Goal: Complete application form

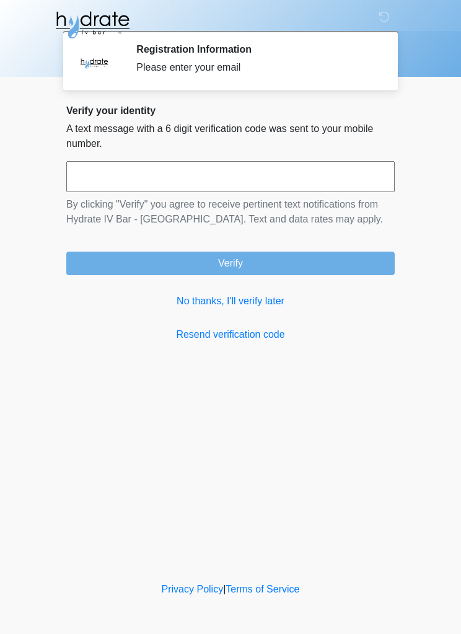
scroll to position [1, 0]
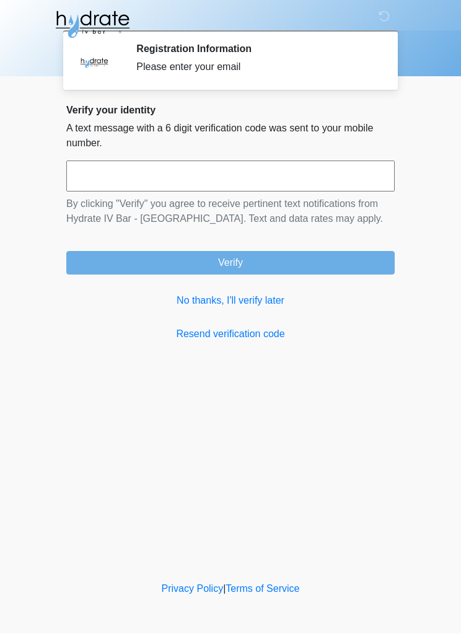
click at [251, 303] on link "No thanks, I'll verify later" at bounding box center [230, 301] width 328 height 15
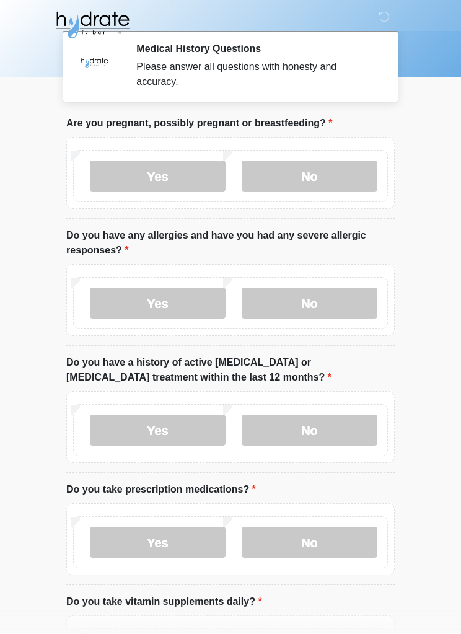
click at [307, 180] on label "No" at bounding box center [310, 175] width 136 height 31
click at [314, 311] on label "No" at bounding box center [310, 302] width 136 height 31
click at [315, 430] on label "No" at bounding box center [310, 429] width 136 height 31
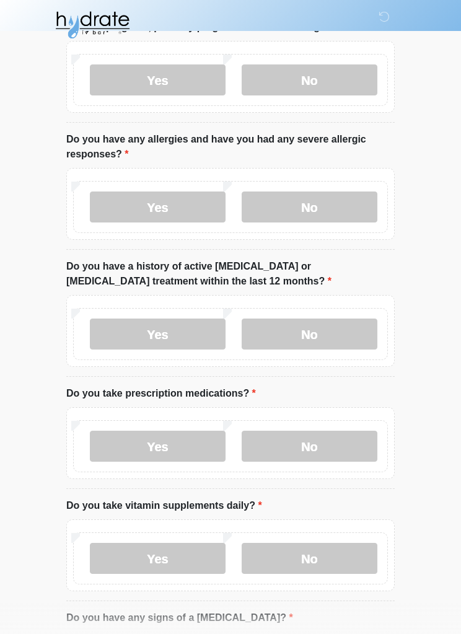
scroll to position [126, 0]
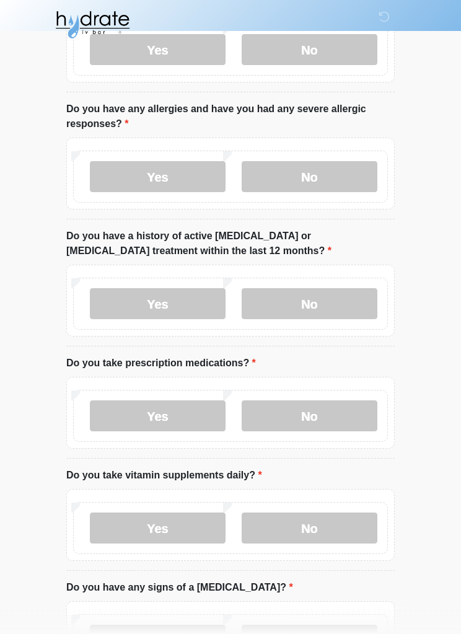
click at [175, 409] on label "Yes" at bounding box center [158, 416] width 136 height 31
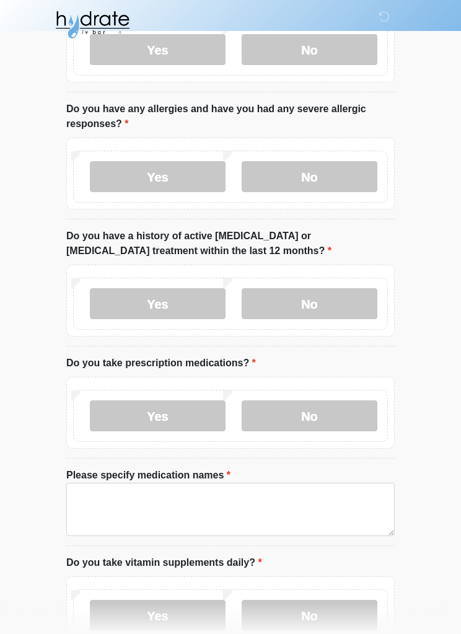
scroll to position [127, 0]
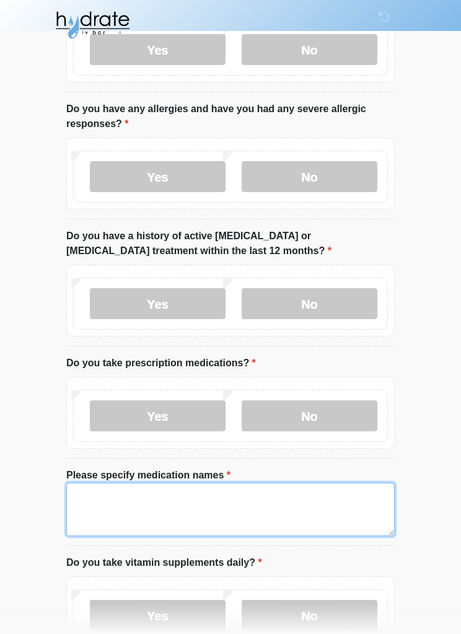
click at [102, 503] on textarea "Please specify medication names" at bounding box center [230, 509] width 328 height 53
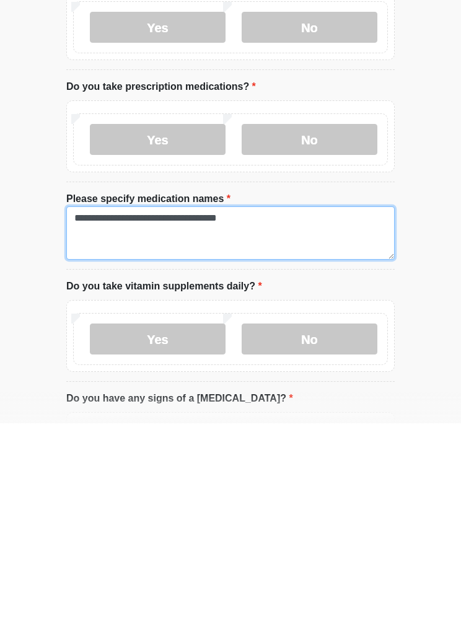
type textarea "**********"
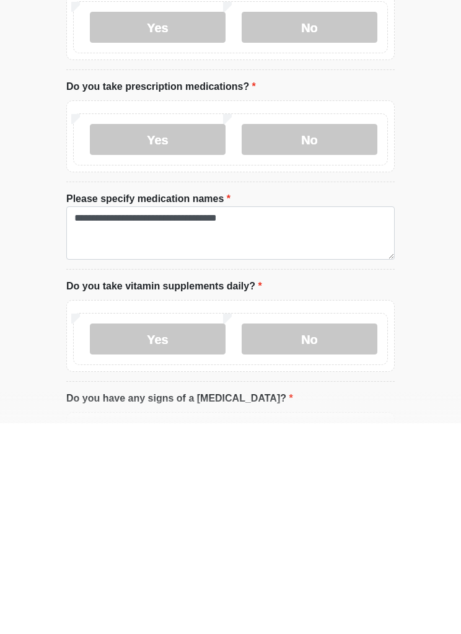
click at [320, 534] on label "No" at bounding box center [310, 549] width 136 height 31
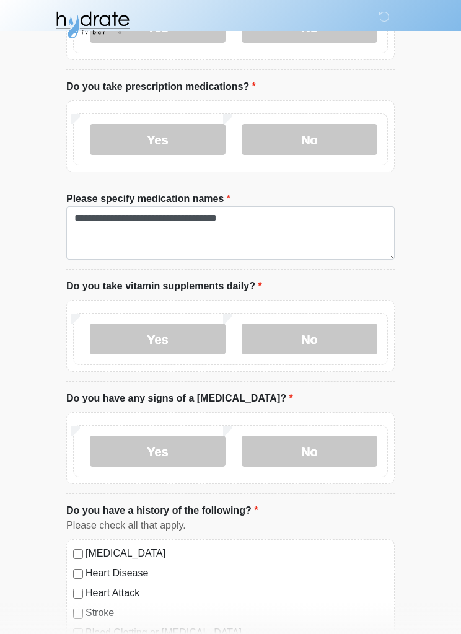
click at [316, 450] on label "No" at bounding box center [310, 450] width 136 height 31
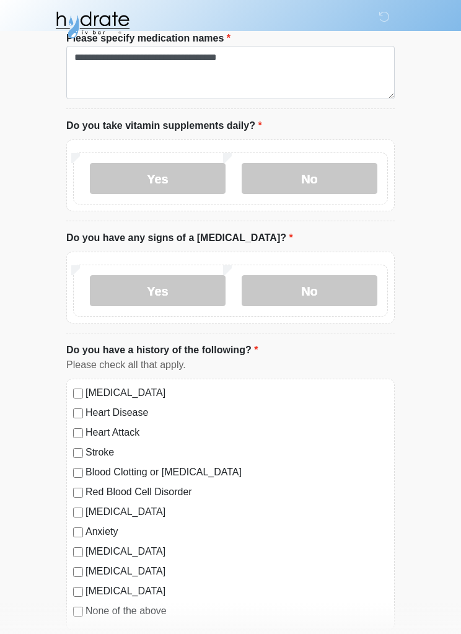
scroll to position [627, 0]
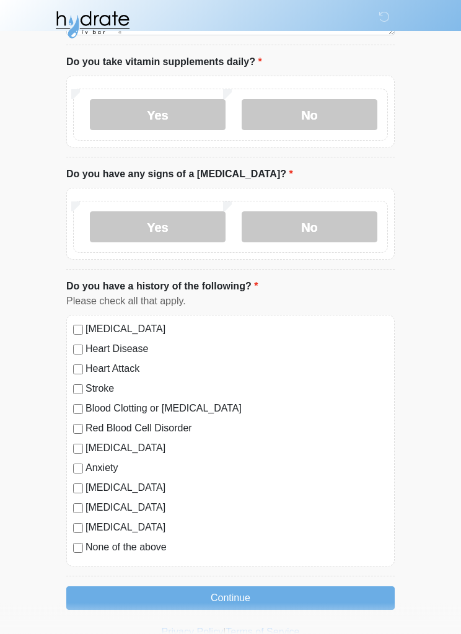
click at [234, 597] on button "Continue" at bounding box center [230, 599] width 328 height 24
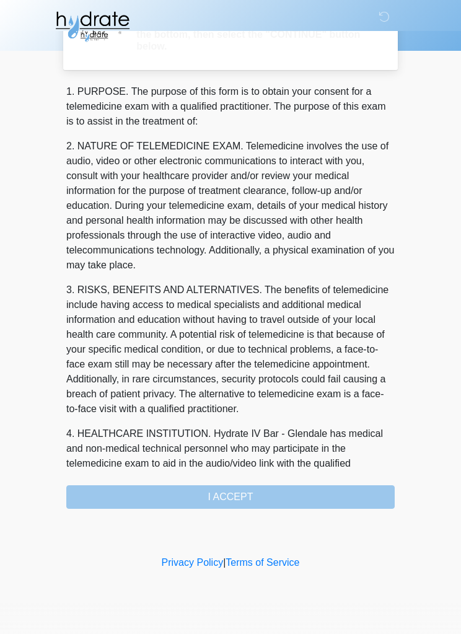
scroll to position [0, 0]
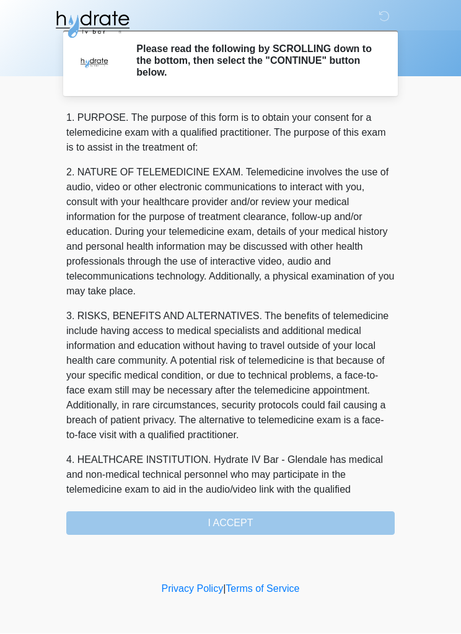
click at [231, 527] on div "1. PURPOSE. The purpose of this form is to obtain your consent for a telemedici…" at bounding box center [230, 323] width 328 height 424
click at [239, 523] on div "1. PURPOSE. The purpose of this form is to obtain your consent for a telemedici…" at bounding box center [230, 323] width 328 height 424
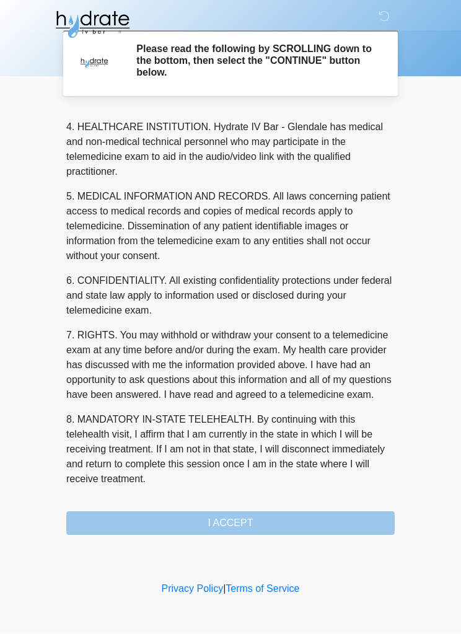
scroll to position [362, 0]
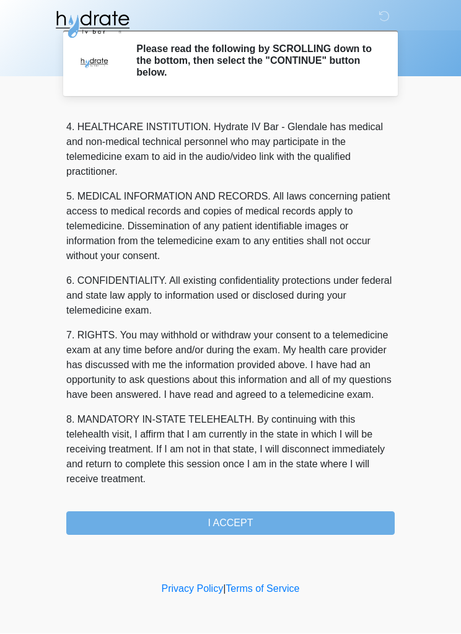
click at [238, 527] on button "I ACCEPT" at bounding box center [230, 524] width 328 height 24
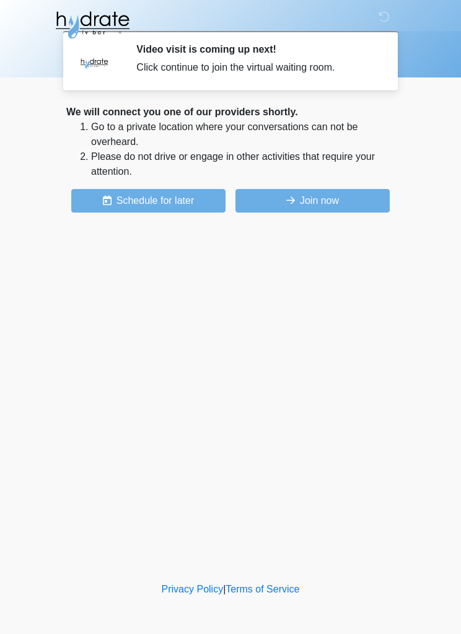
click at [305, 204] on button "Join now" at bounding box center [312, 201] width 154 height 24
